Goal: Task Accomplishment & Management: Manage account settings

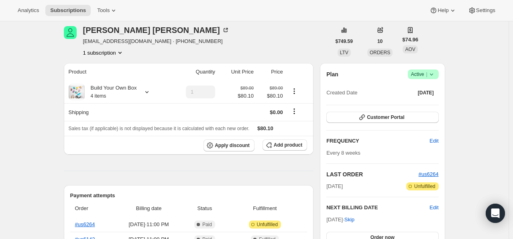
scroll to position [32, 0]
click at [144, 91] on icon at bounding box center [147, 92] width 8 height 8
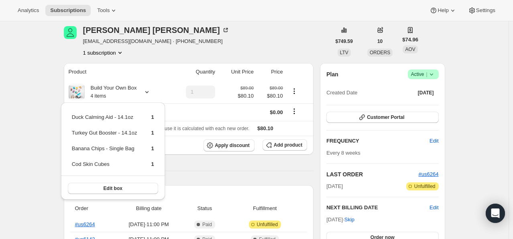
click at [215, 43] on div "[PERSON_NAME] [EMAIL_ADDRESS][DOMAIN_NAME] · [PHONE_NUMBER] 1 subscription" at bounding box center [197, 41] width 267 height 30
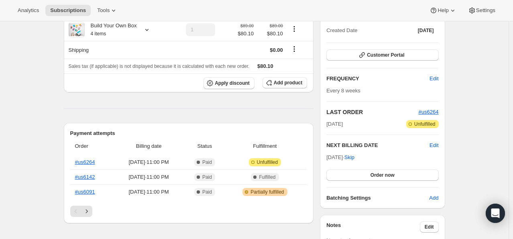
scroll to position [95, 0]
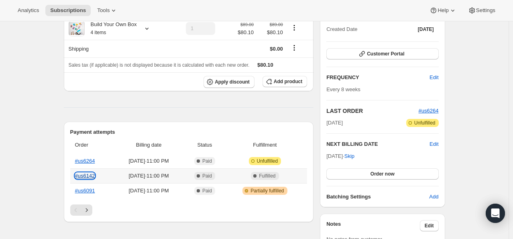
click at [87, 174] on link "#us6142" at bounding box center [85, 175] width 20 height 6
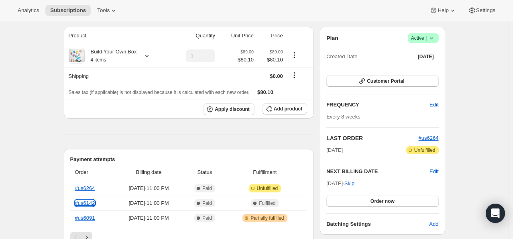
scroll to position [70, 0]
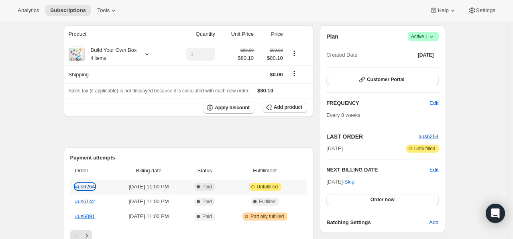
click at [88, 186] on link "#us6264" at bounding box center [85, 186] width 20 height 6
